Goal: Answer question/provide support

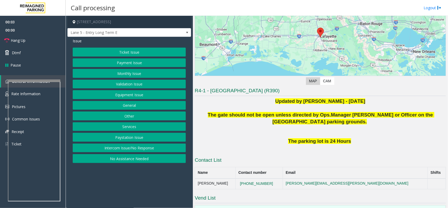
scroll to position [118, 0]
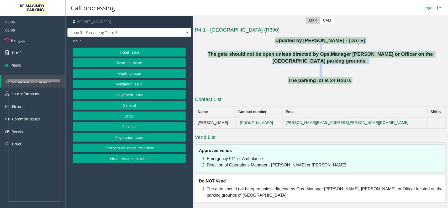
drag, startPoint x: 302, startPoint y: 61, endPoint x: 238, endPoint y: 41, distance: 66.5
click at [238, 41] on div "Updated by [PERSON_NAME] - [DATE] The gate should not be open unless directed b…" at bounding box center [320, 64] width 251 height 54
click at [235, 40] on p "Updated by [PERSON_NAME] - [DATE]" at bounding box center [320, 40] width 251 height 7
click at [228, 51] on p "The gate should not be open unless directed by Ops. Manager [PERSON_NAME] or Of…" at bounding box center [320, 58] width 251 height 14
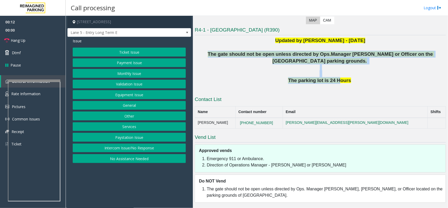
drag, startPoint x: 200, startPoint y: 52, endPoint x: 335, endPoint y: 77, distance: 136.6
click at [335, 77] on div "Updated by [PERSON_NAME] - [DATE] The gate should not be open unless directed b…" at bounding box center [320, 64] width 251 height 54
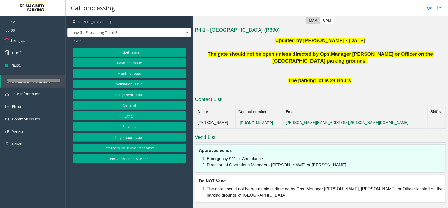
click at [359, 79] on p "The parking lot is 24 Hours" at bounding box center [320, 80] width 251 height 7
click at [140, 98] on button "Equipment Issue" at bounding box center [129, 94] width 113 height 9
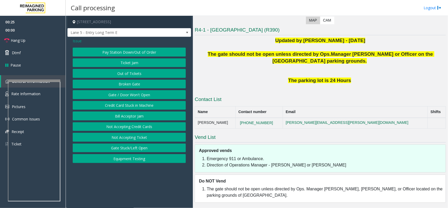
click at [140, 96] on button "Gate / Door Won't Open" at bounding box center [129, 94] width 113 height 9
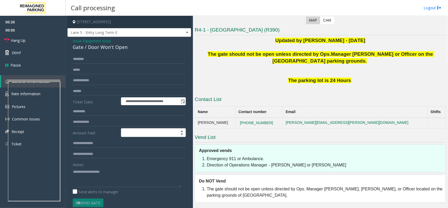
click at [113, 164] on div "Notes:" at bounding box center [129, 173] width 113 height 27
click at [115, 172] on textarea at bounding box center [127, 177] width 108 height 20
click at [121, 44] on div "Gate / Door Won't Open" at bounding box center [129, 47] width 113 height 7
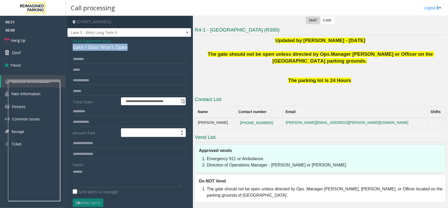
copy div "Gate / Door Won't Open"
click at [107, 180] on textarea at bounding box center [127, 177] width 108 height 20
paste textarea "**********"
click at [45, 42] on link "Hang Up" at bounding box center [33, 40] width 66 height 12
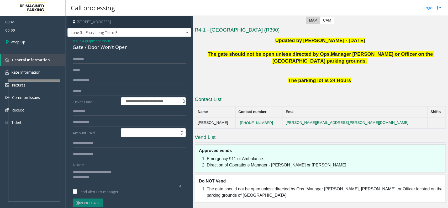
click at [104, 178] on textarea at bounding box center [127, 177] width 108 height 20
type textarea "**********"
click at [35, 44] on link "Wrap Up" at bounding box center [33, 41] width 66 height 15
